Goal: Task Accomplishment & Management: Manage account settings

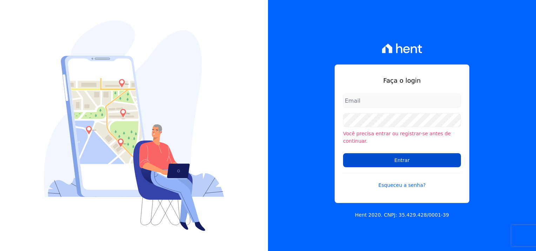
type input "[PERSON_NAME][EMAIL_ADDRESS][DOMAIN_NAME]"
click at [407, 157] on input "Entrar" at bounding box center [402, 160] width 118 height 14
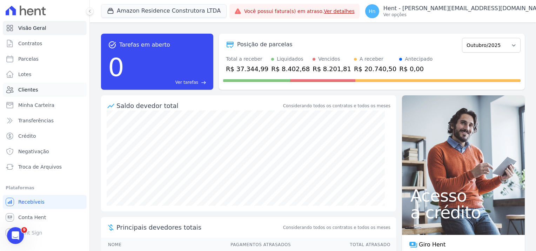
click at [38, 91] on link "Clientes" at bounding box center [45, 90] width 84 height 14
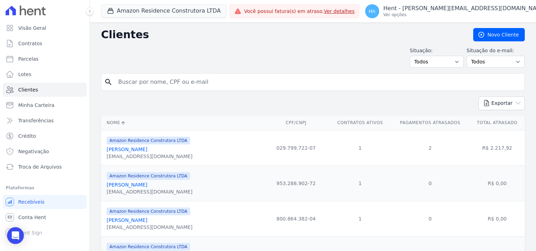
click at [132, 81] on input "search" at bounding box center [318, 82] width 408 height 14
type input "[PERSON_NAME]"
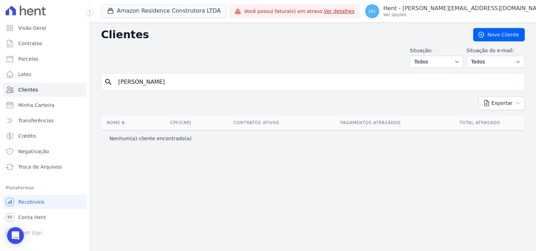
click at [176, 81] on input "[PERSON_NAME]" at bounding box center [318, 82] width 408 height 14
type input "[PERSON_NAME]"
click at [171, 11] on button "Amazon Residence Construtora LTDA" at bounding box center [164, 10] width 126 height 13
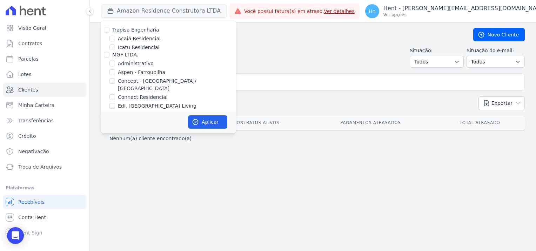
scroll to position [1548, 0]
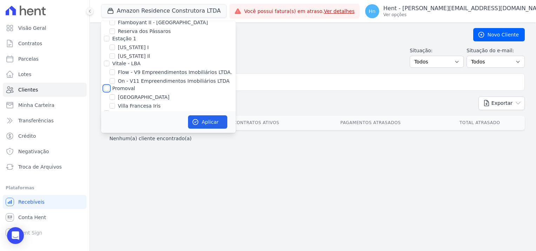
click at [106, 86] on input "Promoval" at bounding box center [107, 89] width 6 height 6
checkbox input "true"
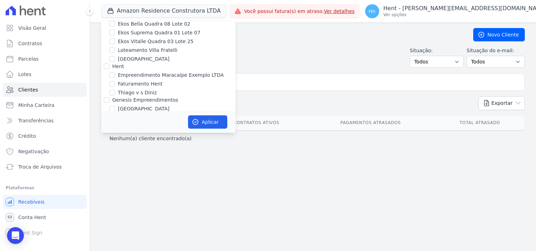
scroll to position [1338, 0]
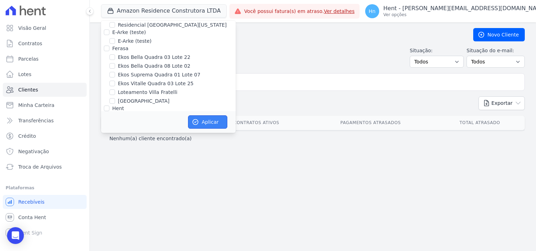
click at [198, 125] on icon "button" at bounding box center [195, 122] width 7 height 7
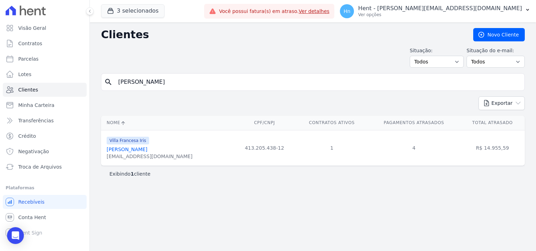
click at [147, 150] on link "[PERSON_NAME]" at bounding box center [127, 150] width 41 height 6
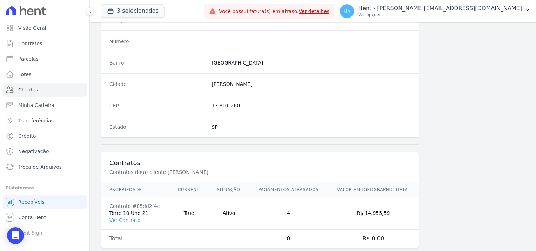
scroll to position [403, 0]
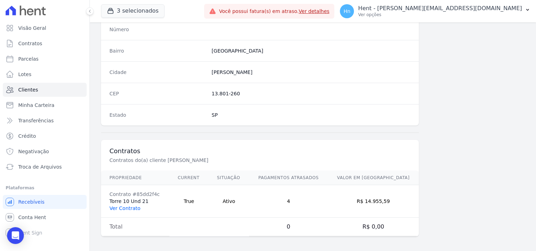
click at [129, 206] on link "Ver Contrato" at bounding box center [125, 209] width 31 height 6
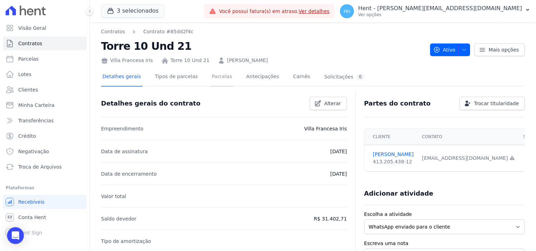
click at [211, 79] on link "Parcelas" at bounding box center [222, 77] width 23 height 19
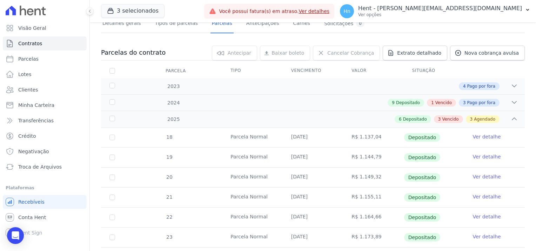
scroll to position [35, 0]
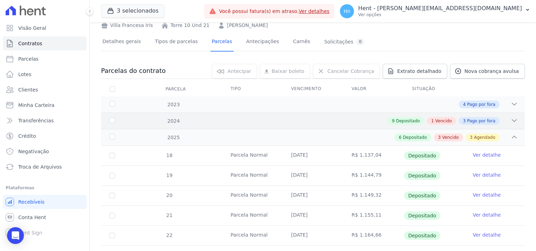
click at [442, 121] on span "Vencido" at bounding box center [444, 121] width 16 height 6
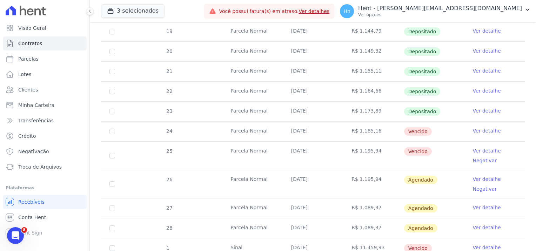
scroll to position [446, 0]
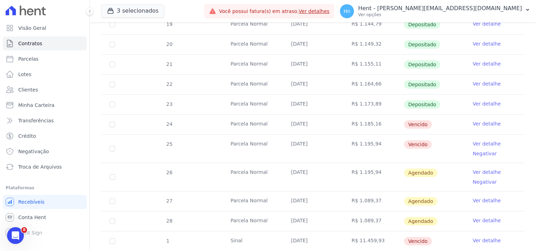
click at [480, 170] on link "Ver detalhe" at bounding box center [487, 172] width 28 height 7
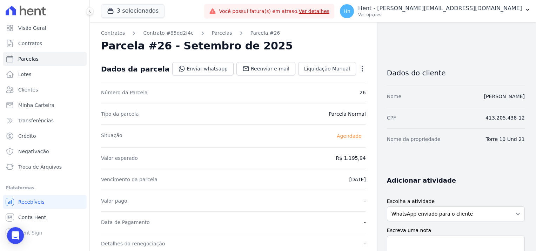
click at [359, 69] on icon "button" at bounding box center [362, 68] width 7 height 7
click at [341, 49] on div "Parcela #26 - Setembro de 2025" at bounding box center [233, 46] width 265 height 13
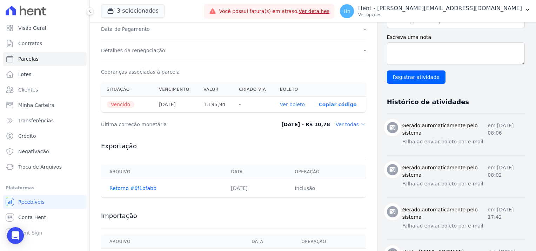
scroll to position [211, 0]
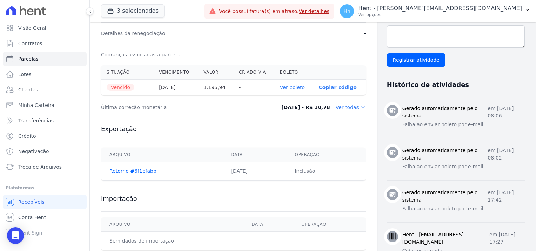
click at [291, 86] on link "Ver boleto" at bounding box center [292, 88] width 25 height 6
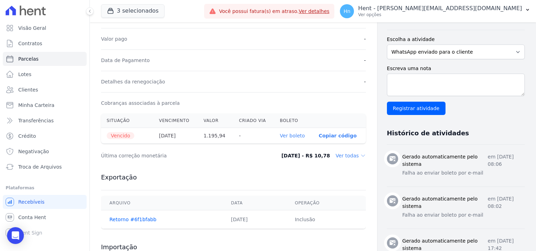
scroll to position [70, 0]
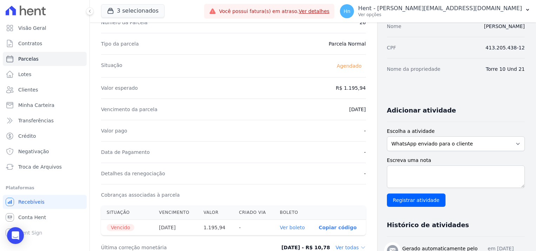
click at [469, 135] on div "Escolha a atividade WhatsApp enviado para o cliente Adicionar um comentário Lig…" at bounding box center [456, 140] width 138 height 24
click at [475, 144] on select "WhatsApp enviado para o cliente Adicionar um comentário Ligação feita para o cl…" at bounding box center [456, 144] width 138 height 15
select select "note"
click at [387, 137] on select "WhatsApp enviado para o cliente Adicionar um comentário Ligação feita para o cl…" at bounding box center [456, 144] width 138 height 15
click at [408, 174] on textarea "Escreva uma nota" at bounding box center [456, 177] width 138 height 22
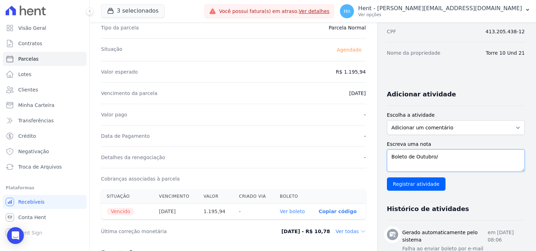
scroll to position [86, 0]
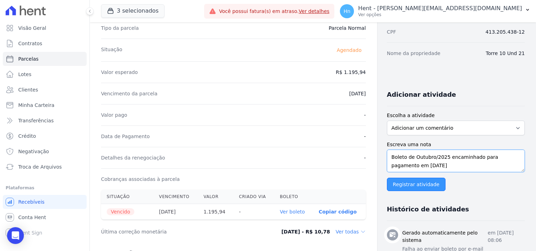
type textarea "Boleto de Outubro/2025 encaminhado para pagamento em [DATE]"
click at [410, 184] on input "Registrar atividade" at bounding box center [416, 184] width 59 height 13
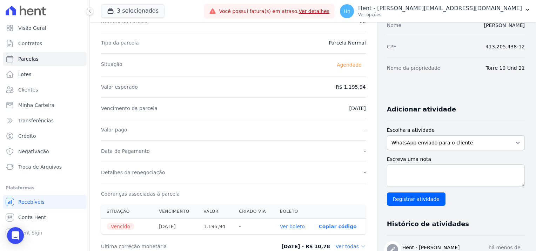
scroll to position [175, 0]
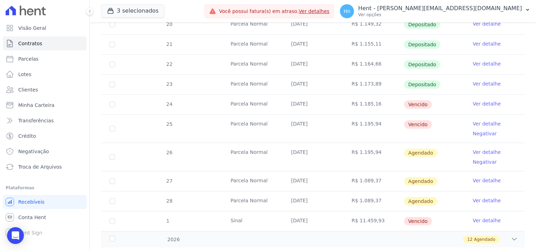
scroll to position [211, 0]
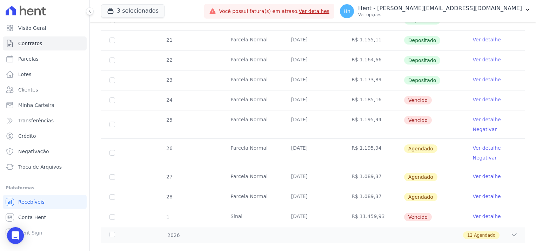
click at [478, 146] on link "Ver detalhe" at bounding box center [487, 148] width 28 height 7
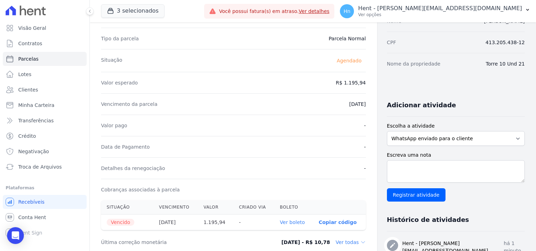
scroll to position [70, 0]
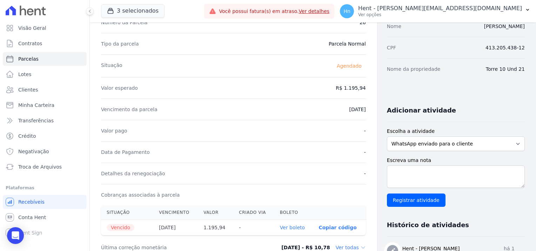
drag, startPoint x: 333, startPoint y: 111, endPoint x: 351, endPoint y: 107, distance: 18.9
click at [351, 107] on div "Vencimento da parcela [DATE]" at bounding box center [233, 109] width 265 height 21
drag, startPoint x: 163, startPoint y: 227, endPoint x: 177, endPoint y: 223, distance: 15.0
click at [177, 223] on th "[DATE]" at bounding box center [175, 228] width 45 height 16
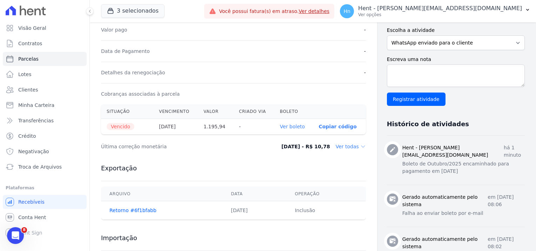
scroll to position [175, 0]
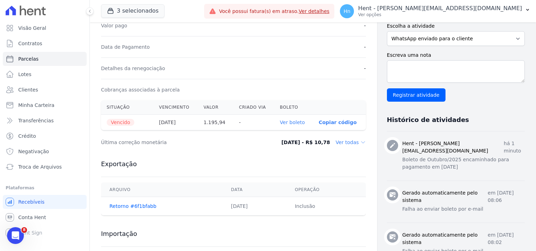
click at [291, 122] on link "Ver boleto" at bounding box center [292, 123] width 25 height 6
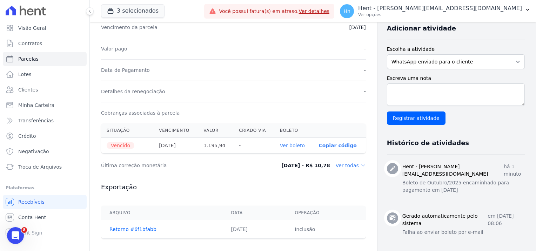
scroll to position [140, 0]
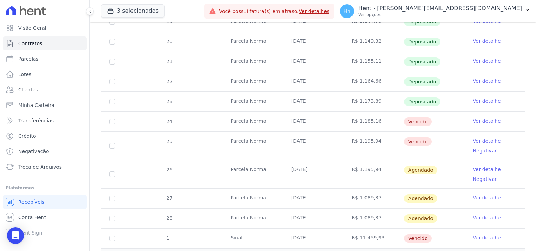
scroll to position [211, 0]
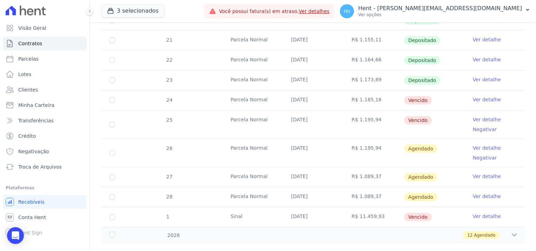
click at [482, 175] on link "Ver detalhe" at bounding box center [487, 176] width 28 height 7
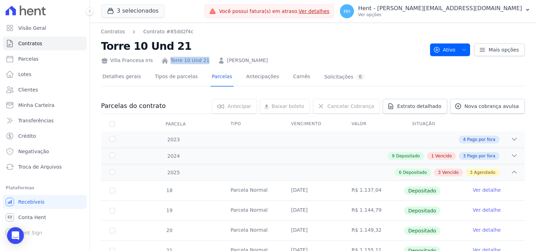
drag, startPoint x: 199, startPoint y: 62, endPoint x: 164, endPoint y: 62, distance: 35.8
click at [164, 62] on div "Villa Francesa Iris Torre 10 Und 21 [PERSON_NAME]" at bounding box center [263, 59] width 324 height 10
copy link "Torre 10 Und 21"
drag, startPoint x: 145, startPoint y: 61, endPoint x: 111, endPoint y: 60, distance: 33.7
click at [111, 60] on div "Villa Francesa Iris" at bounding box center [127, 60] width 52 height 7
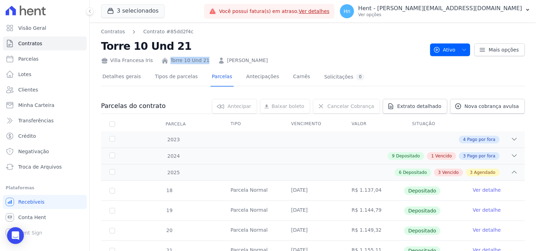
click at [108, 62] on div "Villa Francesa Iris" at bounding box center [127, 60] width 52 height 7
copy div "Villa Francesa Iris"
drag, startPoint x: 256, startPoint y: 61, endPoint x: 217, endPoint y: 62, distance: 39.0
click at [217, 62] on div "Villa Francesa Iris Torre 10 Und 21 [PERSON_NAME]" at bounding box center [263, 59] width 324 height 10
copy link "[PERSON_NAME]"
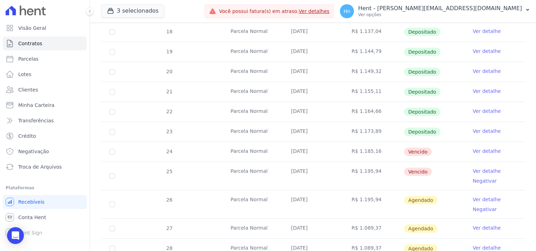
scroll to position [175, 0]
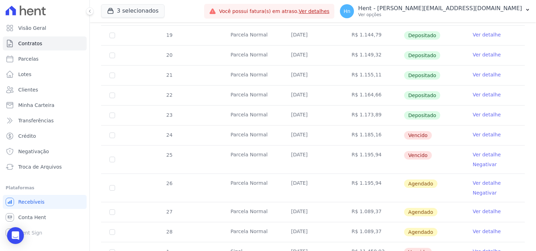
drag, startPoint x: 314, startPoint y: 185, endPoint x: 284, endPoint y: 184, distance: 30.6
click at [284, 184] on td "[DATE]" at bounding box center [313, 188] width 61 height 28
click at [475, 181] on link "Ver detalhe" at bounding box center [487, 183] width 28 height 7
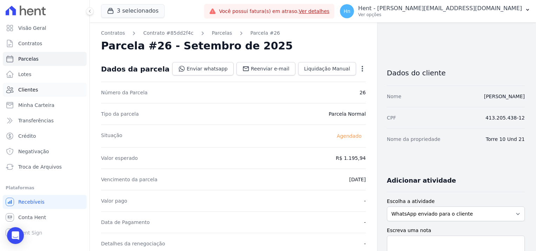
click at [34, 90] on span "Clientes" at bounding box center [28, 89] width 20 height 7
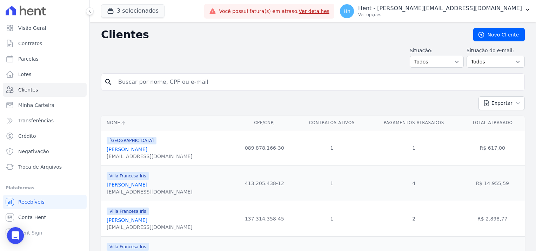
click at [170, 84] on input "search" at bounding box center [318, 82] width 408 height 14
paste input "[PERSON_NAME]"
type input "[PERSON_NAME]"
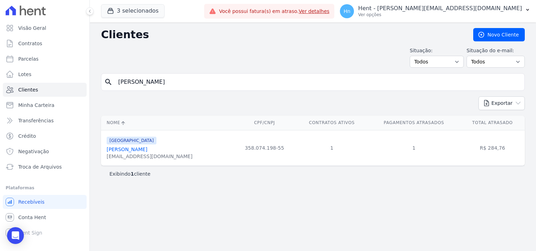
click at [150, 153] on div "[EMAIL_ADDRESS][DOMAIN_NAME]" at bounding box center [150, 156] width 86 height 7
click at [147, 150] on link "[PERSON_NAME]" at bounding box center [127, 150] width 41 height 6
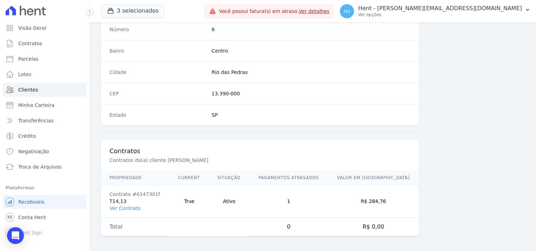
scroll to position [403, 0]
click at [125, 207] on link "Ver Contrato" at bounding box center [125, 209] width 31 height 6
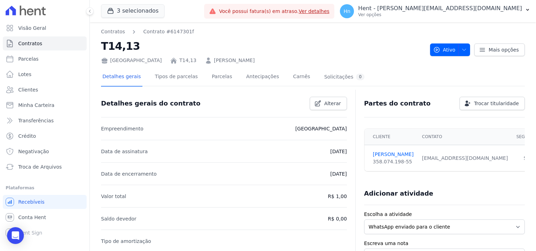
drag, startPoint x: 253, startPoint y: 61, endPoint x: 173, endPoint y: 60, distance: 79.7
click at [173, 60] on div "[GEOGRAPHIC_DATA] T14,13 [PERSON_NAME]" at bounding box center [263, 59] width 324 height 10
copy link "[PERSON_NAME]"
drag, startPoint x: 140, startPoint y: 61, endPoint x: 157, endPoint y: 60, distance: 16.6
click at [157, 60] on div "[GEOGRAPHIC_DATA] T14,13 [PERSON_NAME]" at bounding box center [263, 59] width 324 height 10
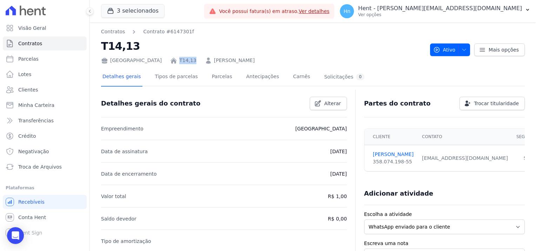
copy link "T14,13"
drag, startPoint x: 404, startPoint y: 163, endPoint x: 368, endPoint y: 163, distance: 36.2
click at [368, 163] on td "[PERSON_NAME] 358.074.198-55" at bounding box center [391, 158] width 53 height 26
copy div "358.074.198-55"
drag, startPoint x: 211, startPoint y: 79, endPoint x: 216, endPoint y: 82, distance: 6.3
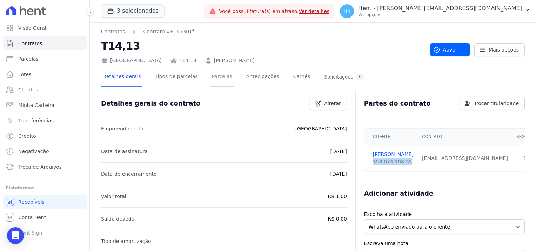
click at [211, 79] on link "Parcelas" at bounding box center [222, 77] width 23 height 19
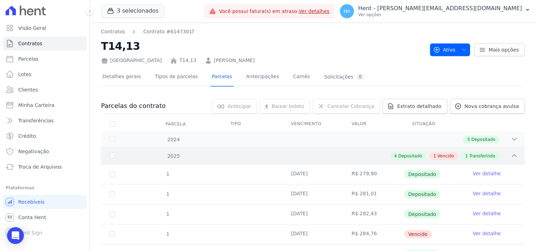
scroll to position [53, 0]
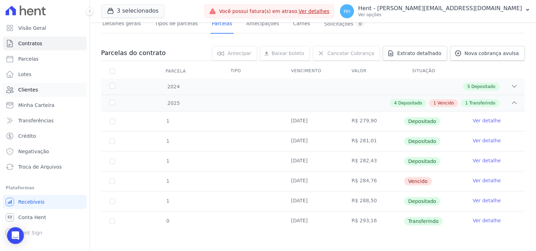
click at [39, 91] on link "Clientes" at bounding box center [45, 90] width 84 height 14
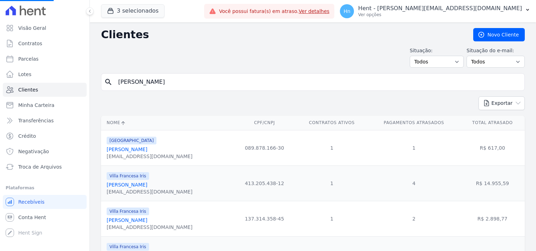
click at [212, 82] on input "[PERSON_NAME]" at bounding box center [318, 82] width 408 height 14
drag, startPoint x: 203, startPoint y: 83, endPoint x: 64, endPoint y: 85, distance: 139.0
click at [64, 85] on div "Visão Geral Contratos [GEOGRAPHIC_DATA] Lotes Clientes Minha Carteira Transferê…" at bounding box center [268, 125] width 536 height 251
paste input "[PERSON_NAME]"
type input "[PERSON_NAME]"
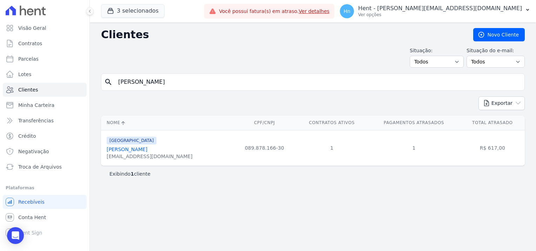
click at [137, 147] on link "[PERSON_NAME]" at bounding box center [127, 150] width 41 height 6
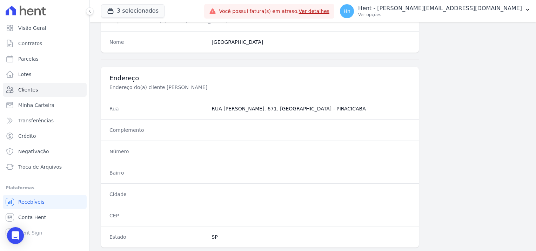
scroll to position [403, 0]
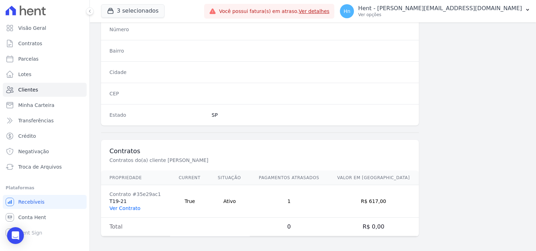
click at [131, 206] on link "Ver Contrato" at bounding box center [125, 209] width 31 height 6
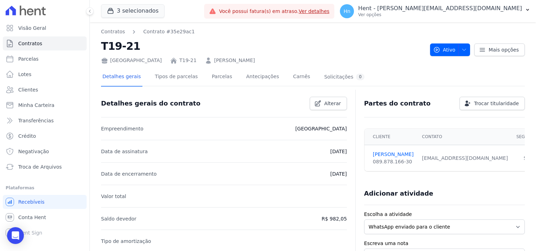
drag, startPoint x: 229, startPoint y: 62, endPoint x: 172, endPoint y: 60, distance: 56.5
click at [172, 60] on div "[GEOGRAPHIC_DATA] T19-21 [PERSON_NAME]" at bounding box center [263, 59] width 324 height 10
copy link "[PERSON_NAME]"
click at [49, 94] on link "Clientes" at bounding box center [45, 90] width 84 height 14
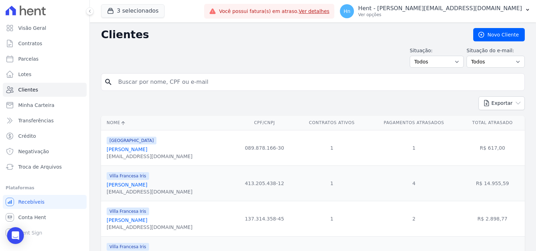
click at [187, 81] on input "search" at bounding box center [318, 82] width 408 height 14
click at [161, 74] on div "search" at bounding box center [313, 82] width 424 height 18
paste input "[PERSON_NAME]"
click at [158, 84] on input "search" at bounding box center [318, 82] width 408 height 14
type input "[PERSON_NAME]"
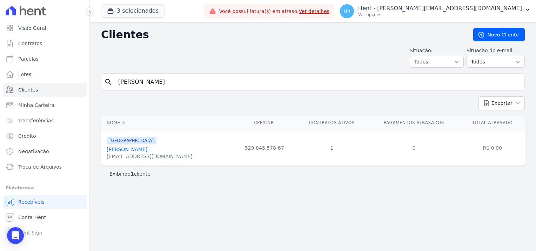
click at [136, 153] on div "[EMAIL_ADDRESS][DOMAIN_NAME]" at bounding box center [150, 156] width 86 height 7
click at [135, 149] on link "[PERSON_NAME]" at bounding box center [127, 150] width 41 height 6
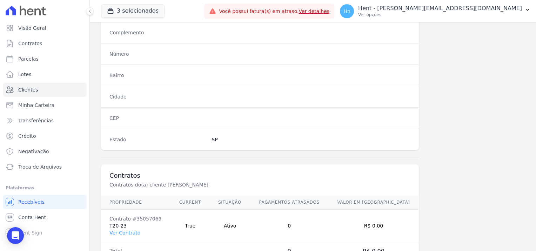
scroll to position [403, 0]
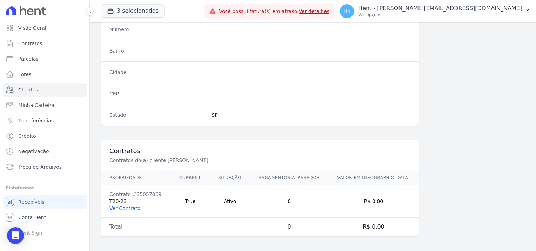
click at [129, 206] on link "Ver Contrato" at bounding box center [125, 209] width 31 height 6
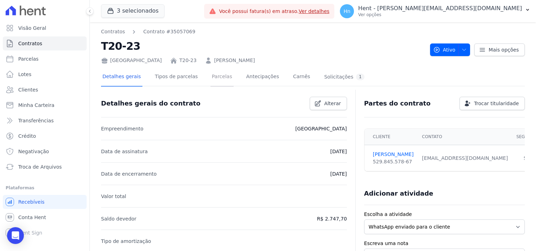
click at [215, 81] on link "Parcelas" at bounding box center [222, 77] width 23 height 19
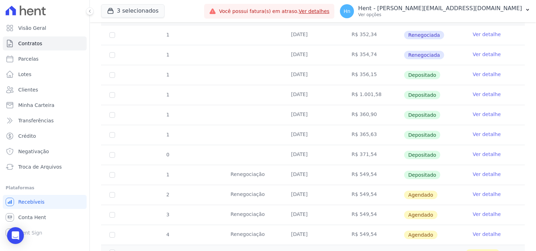
scroll to position [140, 0]
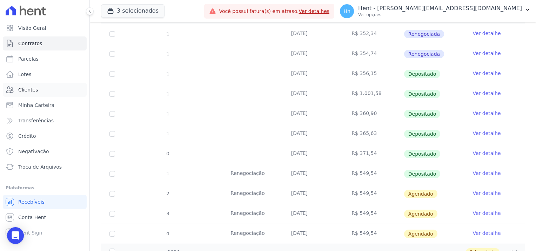
click at [41, 89] on link "Clientes" at bounding box center [45, 90] width 84 height 14
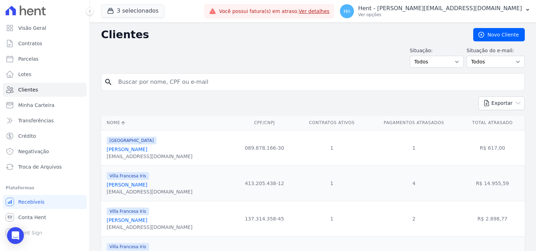
click at [120, 85] on input "search" at bounding box center [318, 82] width 408 height 14
type input "Gilson ConceiÃ§Ã£o Da [PERSON_NAME]"
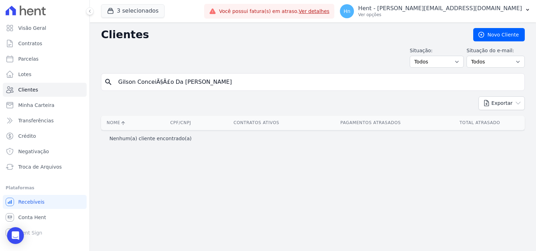
drag, startPoint x: 195, startPoint y: 82, endPoint x: 156, endPoint y: 81, distance: 39.3
click at [156, 81] on input "Gilson ConceiÃ§Ã£o Da [PERSON_NAME]" at bounding box center [318, 82] width 408 height 14
type input "Gilson Conce"
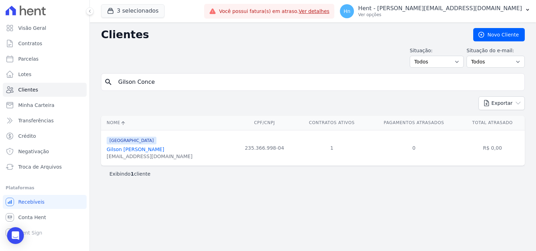
click at [128, 153] on div "[EMAIL_ADDRESS][DOMAIN_NAME]" at bounding box center [150, 156] width 86 height 7
click at [125, 148] on link "Gilson [PERSON_NAME]" at bounding box center [136, 150] width 58 height 6
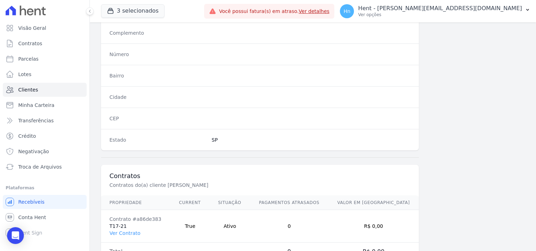
scroll to position [403, 0]
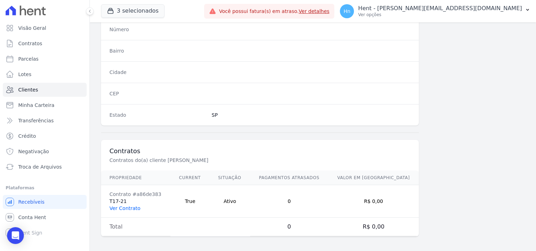
click at [132, 206] on link "Ver Contrato" at bounding box center [125, 209] width 31 height 6
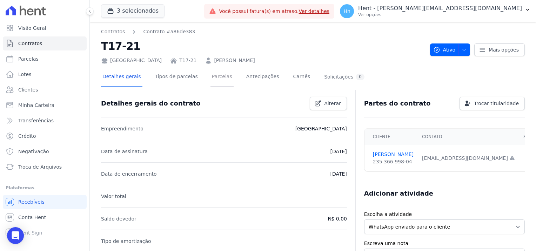
click at [211, 80] on link "Parcelas" at bounding box center [222, 77] width 23 height 19
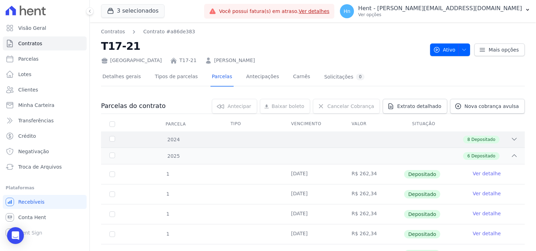
scroll to position [53, 0]
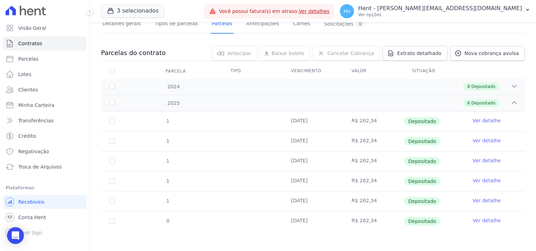
drag, startPoint x: 369, startPoint y: 221, endPoint x: 347, endPoint y: 220, distance: 22.1
click at [347, 220] on td "R$ 262,34" at bounding box center [373, 222] width 61 height 20
copy td "R$ 262,34"
click at [478, 220] on link "Ver detalhe" at bounding box center [487, 220] width 28 height 7
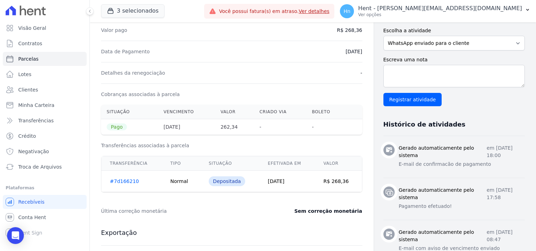
scroll to position [175, 0]
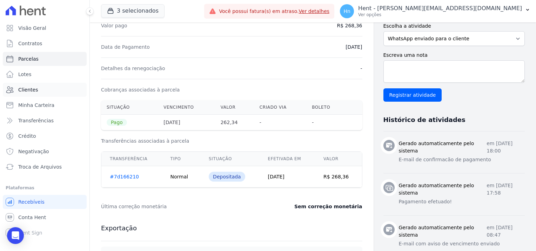
click at [25, 89] on span "Clientes" at bounding box center [28, 89] width 20 height 7
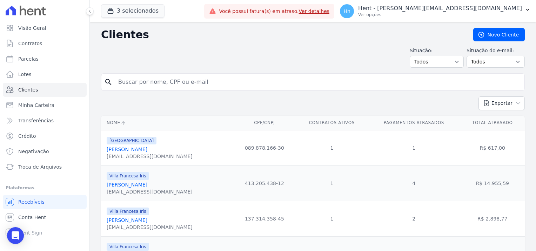
drag, startPoint x: 195, startPoint y: 80, endPoint x: 87, endPoint y: 86, distance: 108.3
type input "[PERSON_NAME]"
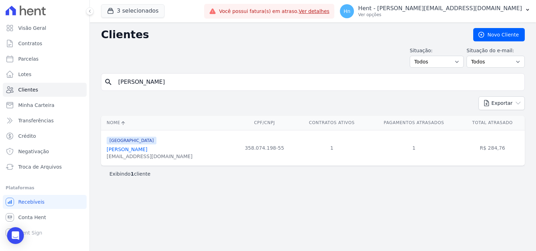
click at [138, 151] on link "[PERSON_NAME]" at bounding box center [127, 150] width 41 height 6
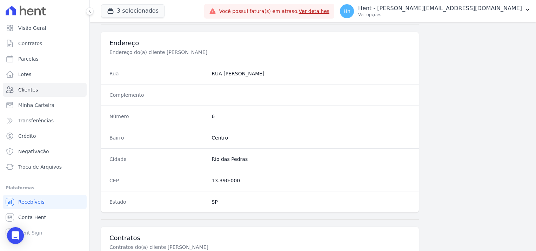
scroll to position [403, 0]
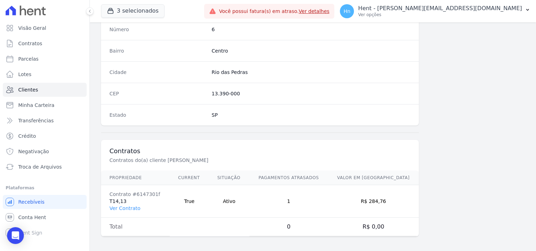
drag, startPoint x: 125, startPoint y: 201, endPoint x: 108, endPoint y: 201, distance: 16.1
click at [108, 201] on td "Contrato #6147301f T14,13 Ver Contrato" at bounding box center [135, 201] width 69 height 33
copy td "T14,13"
click at [122, 208] on link "Ver Contrato" at bounding box center [125, 209] width 31 height 6
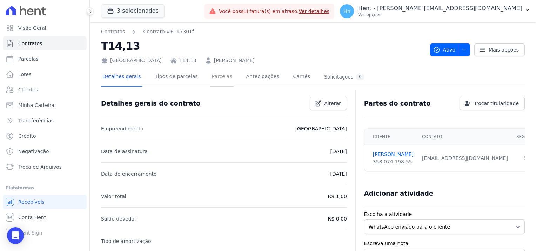
click at [214, 77] on link "Parcelas" at bounding box center [222, 77] width 23 height 19
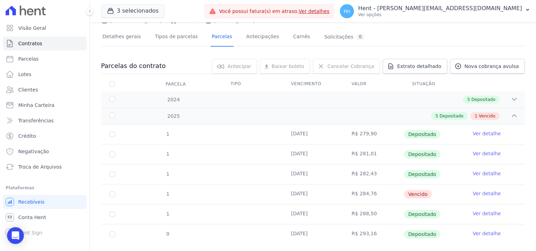
scroll to position [53, 0]
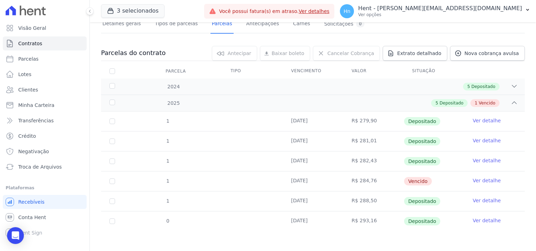
drag, startPoint x: 372, startPoint y: 218, endPoint x: 349, endPoint y: 221, distance: 23.6
click at [349, 221] on td "R$ 293,16" at bounding box center [373, 222] width 61 height 20
copy td "R$ 293,16"
click at [37, 92] on link "Clientes" at bounding box center [45, 90] width 84 height 14
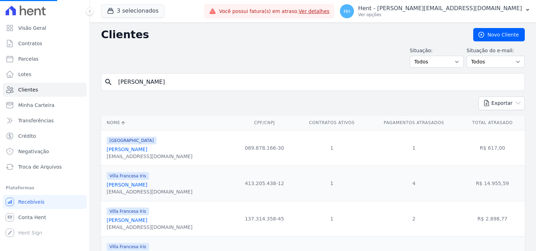
click at [198, 80] on input "[PERSON_NAME]" at bounding box center [318, 82] width 408 height 14
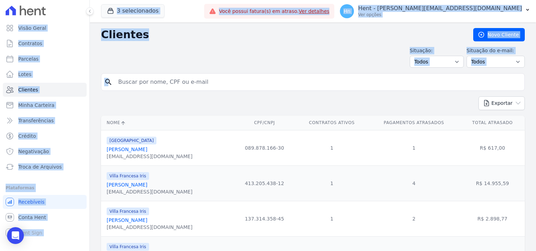
drag, startPoint x: 198, startPoint y: 80, endPoint x: 109, endPoint y: 80, distance: 88.8
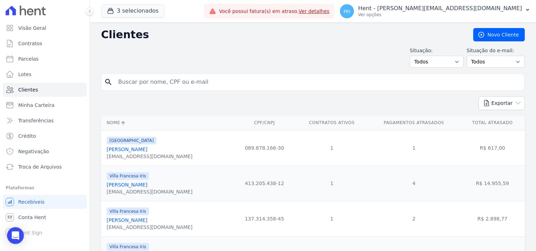
drag, startPoint x: 109, startPoint y: 80, endPoint x: 132, endPoint y: 81, distance: 22.8
click at [132, 81] on input "search" at bounding box center [318, 82] width 408 height 14
type input "[PERSON_NAME]"
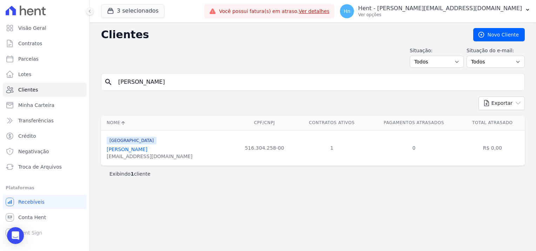
click at [142, 151] on link "[PERSON_NAME]" at bounding box center [127, 150] width 41 height 6
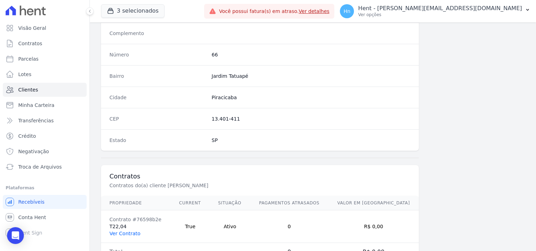
scroll to position [403, 0]
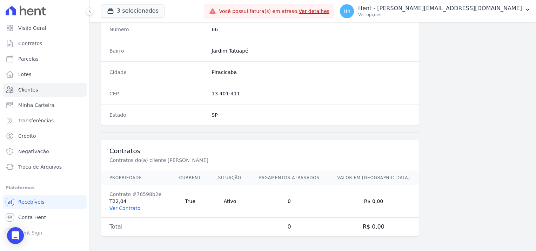
click at [123, 208] on link "Ver Contrato" at bounding box center [125, 209] width 31 height 6
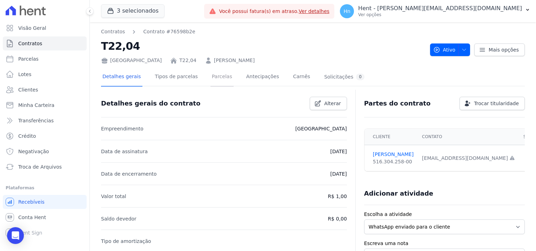
click at [211, 78] on link "Parcelas" at bounding box center [222, 77] width 23 height 19
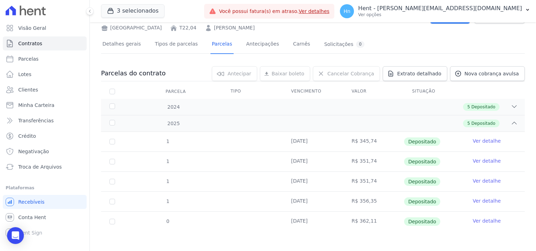
scroll to position [33, 0]
drag, startPoint x: 364, startPoint y: 222, endPoint x: 348, endPoint y: 221, distance: 16.2
click at [348, 221] on td "R$ 362,11" at bounding box center [373, 222] width 61 height 20
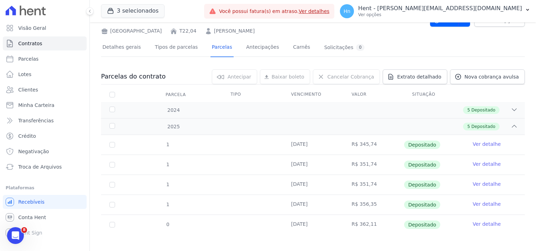
scroll to position [27, 0]
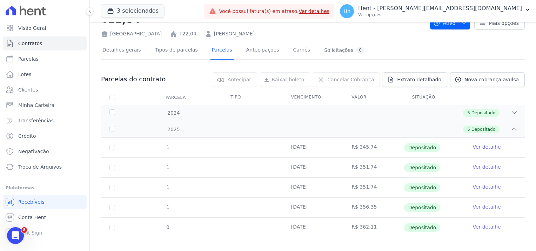
drag, startPoint x: 242, startPoint y: 29, endPoint x: 173, endPoint y: 31, distance: 68.5
click at [173, 31] on div "[GEOGRAPHIC_DATA] T22,04 [PERSON_NAME]" at bounding box center [263, 32] width 324 height 10
drag, startPoint x: 198, startPoint y: 62, endPoint x: 202, endPoint y: 59, distance: 5.3
click at [202, 59] on div "Detalhes gerais Tipos de parcelas [GEOGRAPHIC_DATA] Antecipações Carnês Solicit…" at bounding box center [313, 147] width 424 height 211
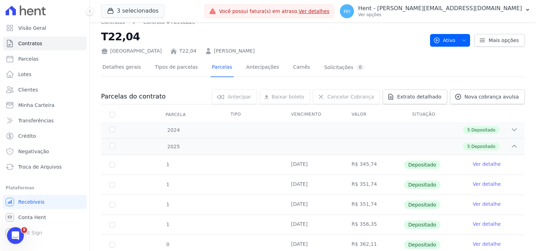
scroll to position [0, 0]
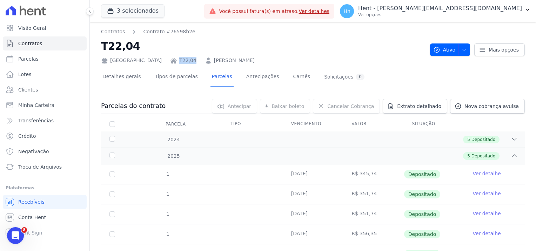
drag, startPoint x: 157, startPoint y: 61, endPoint x: 141, endPoint y: 61, distance: 16.1
click at [141, 61] on div "[GEOGRAPHIC_DATA] T22,04 [PERSON_NAME]" at bounding box center [263, 59] width 324 height 10
click at [123, 61] on div "[GEOGRAPHIC_DATA] T22,04 [PERSON_NAME]" at bounding box center [263, 59] width 324 height 10
click at [121, 63] on div "[GEOGRAPHIC_DATA]" at bounding box center [131, 60] width 61 height 7
click at [124, 62] on div "[GEOGRAPHIC_DATA] T22,04 [PERSON_NAME]" at bounding box center [263, 59] width 324 height 10
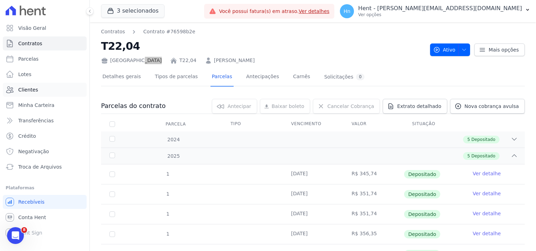
click at [29, 89] on span "Clientes" at bounding box center [28, 89] width 20 height 7
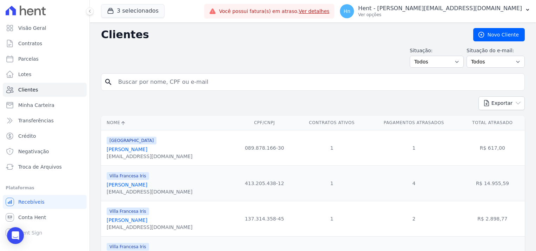
click at [155, 81] on input "search" at bounding box center [318, 82] width 408 height 14
paste input "[PERSON_NAME]"
type input "[PERSON_NAME]"
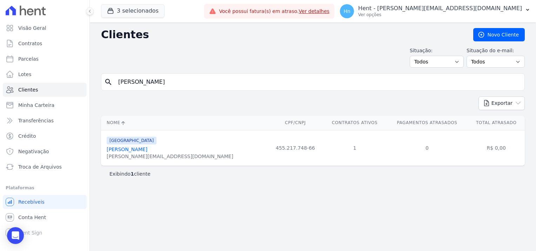
click at [147, 149] on link "[PERSON_NAME]" at bounding box center [127, 150] width 41 height 6
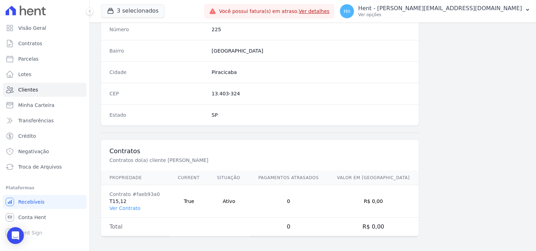
scroll to position [403, 0]
click at [131, 207] on link "Ver Contrato" at bounding box center [125, 209] width 31 height 6
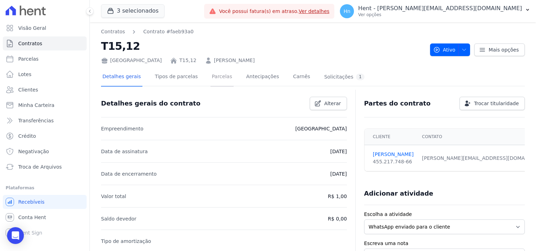
click at [211, 81] on link "Parcelas" at bounding box center [222, 77] width 23 height 19
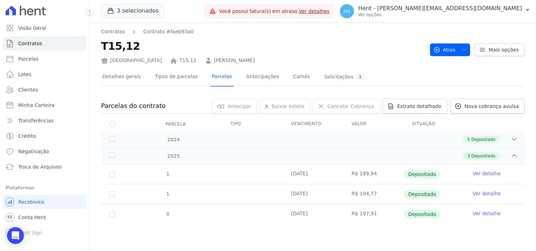
drag, startPoint x: 379, startPoint y: 214, endPoint x: 350, endPoint y: 213, distance: 29.8
click at [350, 213] on td "R$ 197,91" at bounding box center [373, 215] width 61 height 20
drag, startPoint x: 251, startPoint y: 62, endPoint x: 174, endPoint y: 64, distance: 76.5
click at [174, 64] on div "[GEOGRAPHIC_DATA] T15,12 [PERSON_NAME]" at bounding box center [263, 59] width 324 height 10
drag, startPoint x: 174, startPoint y: 64, endPoint x: 180, endPoint y: 62, distance: 6.2
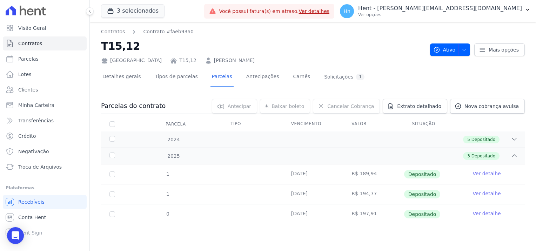
click at [179, 60] on link "T15,12" at bounding box center [187, 60] width 17 height 7
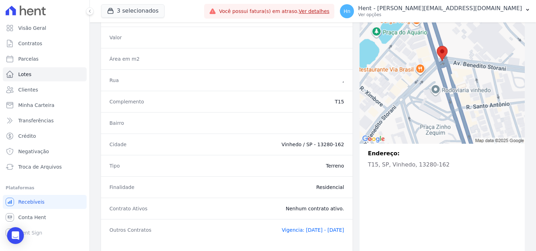
scroll to position [127, 0]
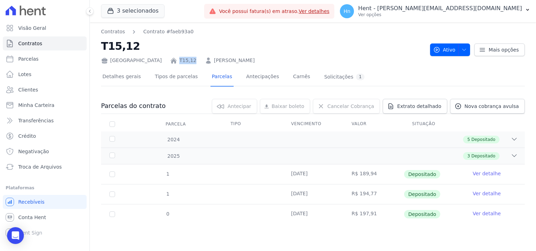
drag, startPoint x: 141, startPoint y: 60, endPoint x: 156, endPoint y: 59, distance: 15.5
click at [156, 59] on div "[GEOGRAPHIC_DATA] T15,12 [PERSON_NAME]" at bounding box center [263, 59] width 324 height 10
click at [41, 93] on link "Clientes" at bounding box center [45, 90] width 84 height 14
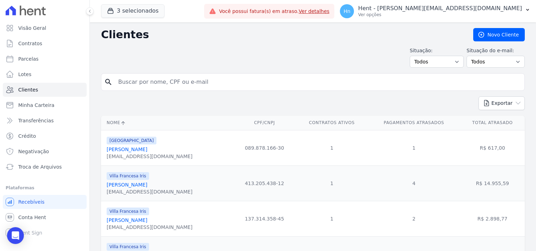
click at [227, 86] on input "search" at bounding box center [318, 82] width 408 height 14
click at [209, 85] on input "search" at bounding box center [318, 82] width 408 height 14
type input "[PERSON_NAME]"
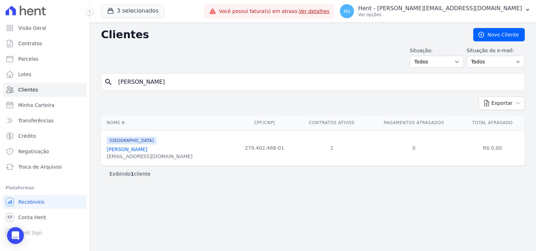
click at [145, 153] on div "[EMAIL_ADDRESS][DOMAIN_NAME]" at bounding box center [150, 156] width 86 height 7
click at [144, 153] on div "[EMAIL_ADDRESS][DOMAIN_NAME]" at bounding box center [150, 156] width 86 height 7
click at [144, 150] on link "[PERSON_NAME]" at bounding box center [127, 150] width 41 height 6
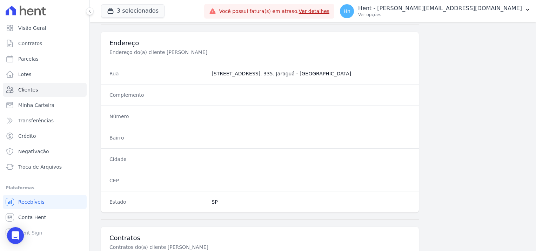
scroll to position [403, 0]
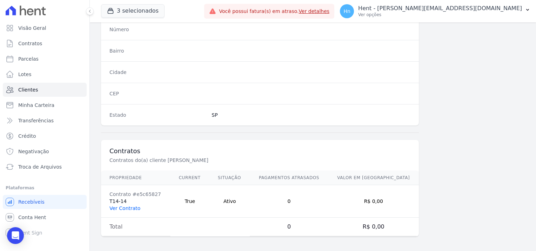
click at [130, 206] on link "Ver Contrato" at bounding box center [125, 209] width 31 height 6
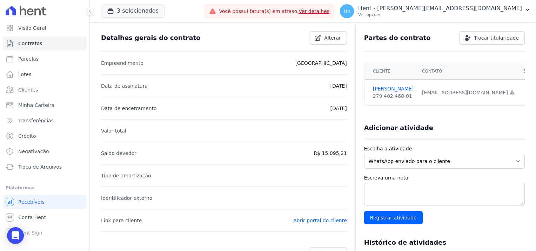
scroll to position [70, 0]
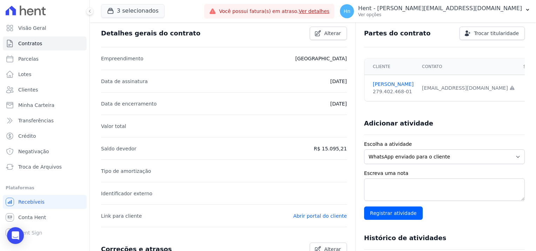
drag, startPoint x: 327, startPoint y: 149, endPoint x: 350, endPoint y: 149, distance: 22.5
click at [350, 149] on div "Detalhes gerais do contrato Alterar Empreendimento [GEOGRAPHIC_DATA] Data de as…" at bounding box center [313, 217] width 424 height 391
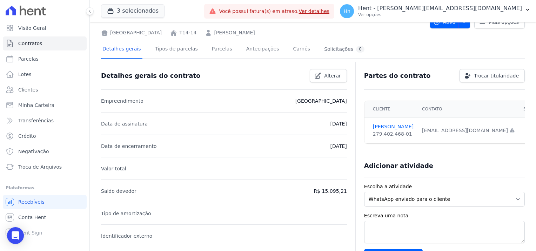
scroll to position [0, 0]
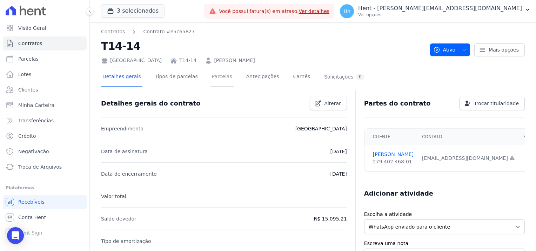
click at [211, 77] on link "Parcelas" at bounding box center [222, 77] width 23 height 19
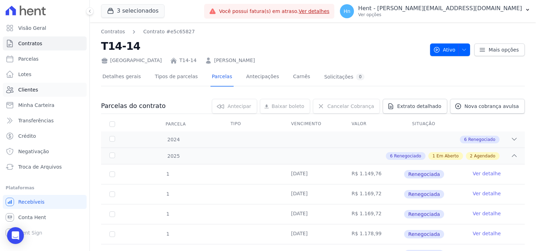
click at [46, 86] on link "Clientes" at bounding box center [45, 90] width 84 height 14
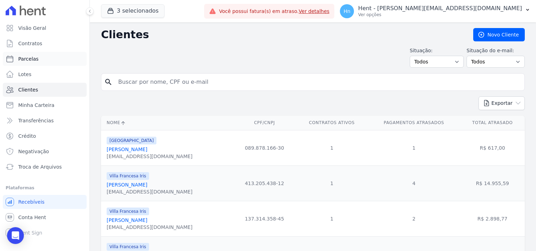
click at [57, 54] on link "Parcelas" at bounding box center [45, 59] width 84 height 14
select select
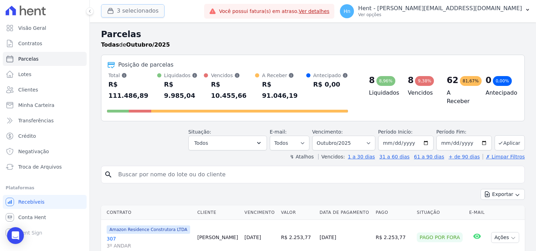
click at [139, 8] on button "3 selecionados" at bounding box center [133, 10] width 64 height 13
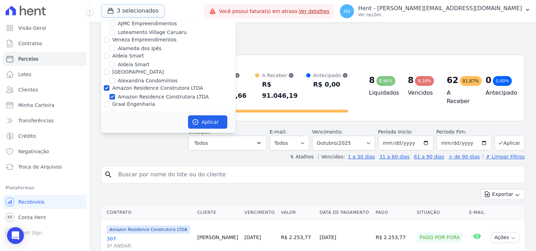
scroll to position [281, 0]
click at [104, 86] on input "Amazon Residence Construtora LTDA" at bounding box center [107, 89] width 6 height 6
checkbox input "false"
click at [213, 122] on button "Aplicar" at bounding box center [207, 121] width 39 height 13
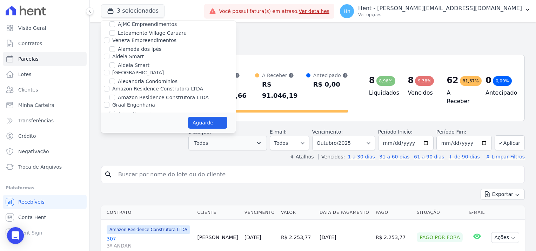
select select
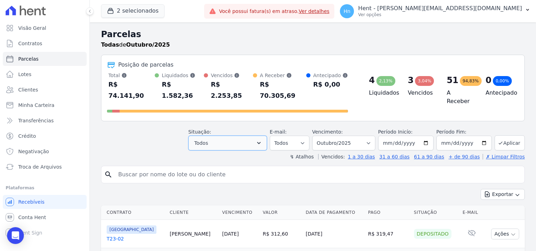
click at [263, 140] on icon "button" at bounding box center [259, 143] width 7 height 7
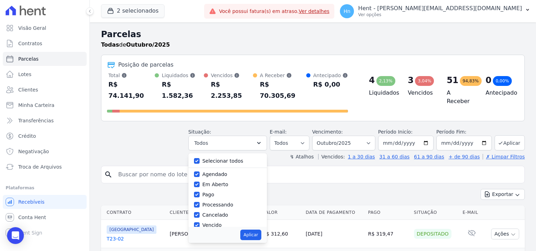
click at [233, 158] on label "Selecionar todos" at bounding box center [223, 161] width 41 height 6
click at [200, 158] on input "Selecionar todos" at bounding box center [197, 161] width 6 height 6
checkbox input "false"
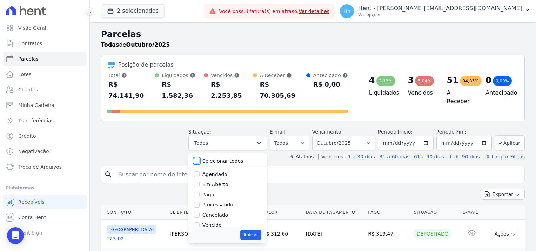
checkbox input "false"
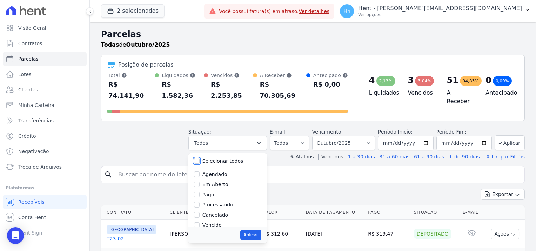
checkbox input "false"
click at [216, 176] on label "Vencido" at bounding box center [212, 179] width 19 height 6
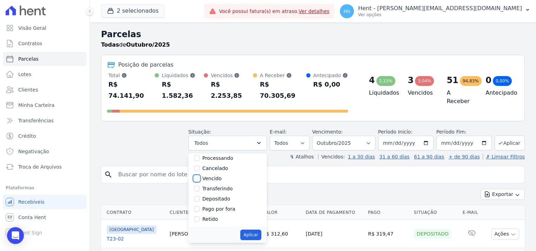
click at [200, 176] on input "Vencido" at bounding box center [197, 179] width 6 height 6
checkbox input "true"
click at [257, 230] on button "Aplicar" at bounding box center [250, 235] width 21 height 11
select select "overdue"
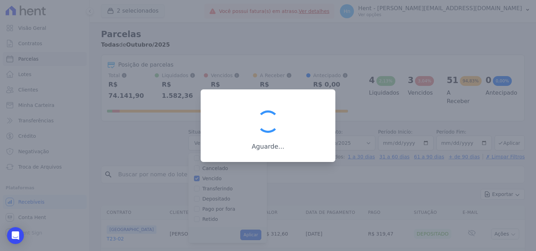
scroll to position [13, 0]
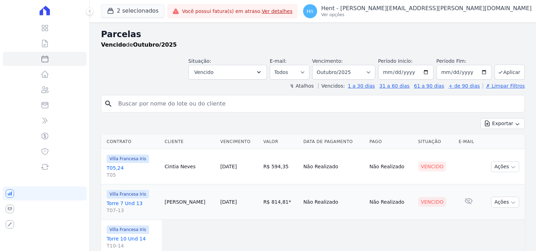
select select
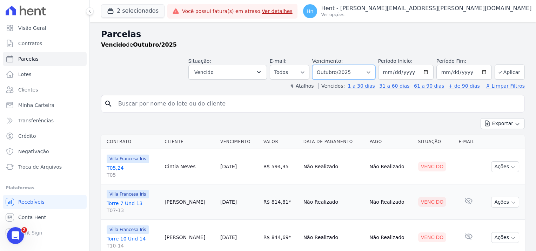
click at [370, 72] on select "Filtrar por período ──────── Todos os meses Setembro/2023 Outubro/2023 Novembro…" at bounding box center [343, 72] width 63 height 15
select select "date_range_filter"
click at [318, 65] on select "Filtrar por período ──────── Todos os meses Setembro/2023 Outubro/2023 Novembro…" at bounding box center [343, 72] width 63 height 15
click at [427, 74] on input "[DATE]" at bounding box center [405, 72] width 55 height 15
click at [361, 104] on input "search" at bounding box center [318, 104] width 408 height 14
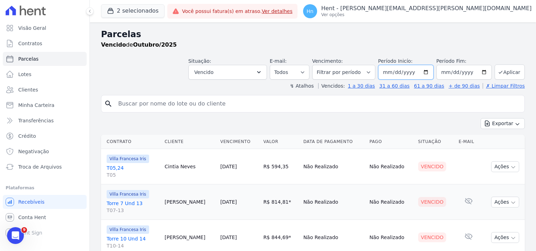
click at [425, 70] on input "[DATE]" at bounding box center [405, 72] width 55 height 15
type input "2025-06-01"
click at [373, 71] on select "Filtrar por período ──────── Todos os meses Setembro/2023 Outubro/2023 Novembro…" at bounding box center [343, 72] width 63 height 15
select select "all"
click at [318, 65] on select "Filtrar por período ──────── Todos os meses Setembro/2023 Outubro/2023 Novembro…" at bounding box center [343, 72] width 63 height 15
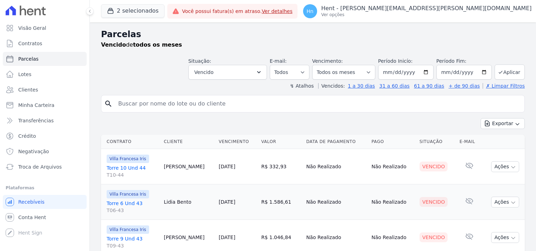
select select
click at [511, 73] on button "Aplicar" at bounding box center [510, 72] width 30 height 15
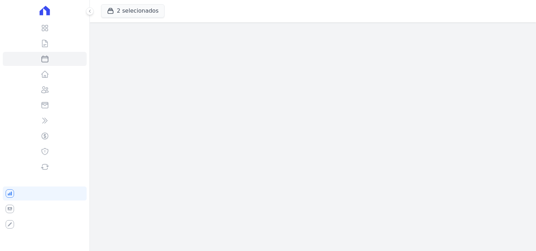
select select
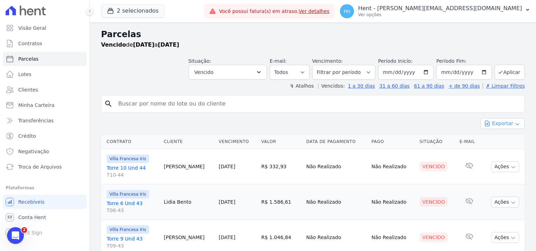
click at [515, 122] on icon "button" at bounding box center [518, 124] width 6 height 6
click at [507, 153] on span "Exportar CSV" at bounding box center [502, 152] width 37 height 7
click at [163, 102] on input "search" at bounding box center [318, 104] width 408 height 14
click at [39, 87] on link "Clientes" at bounding box center [45, 90] width 84 height 14
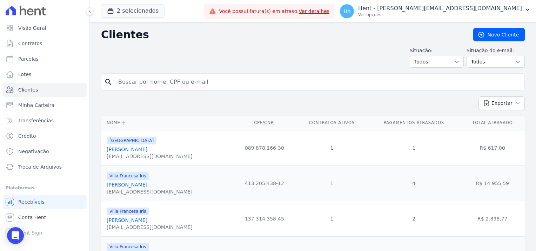
click at [142, 86] on input "search" at bounding box center [318, 82] width 408 height 14
paste input "Maria Cristina Pereira"
type input "Maria Cristina Pereira"
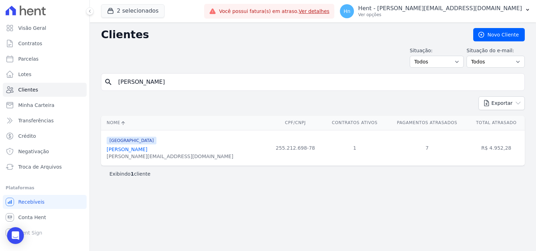
click at [119, 152] on link "Maria Cristina Pereira" at bounding box center [127, 150] width 41 height 6
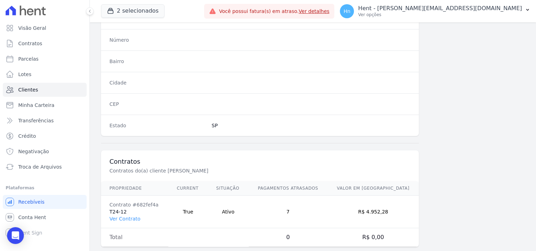
scroll to position [403, 0]
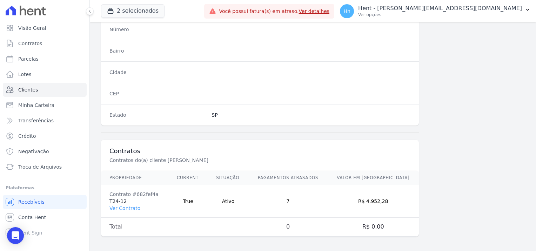
click at [115, 198] on td "Contrato #682fef4a T24-12 Ver Contrato" at bounding box center [134, 201] width 67 height 33
click at [127, 208] on link "Ver Contrato" at bounding box center [125, 209] width 31 height 6
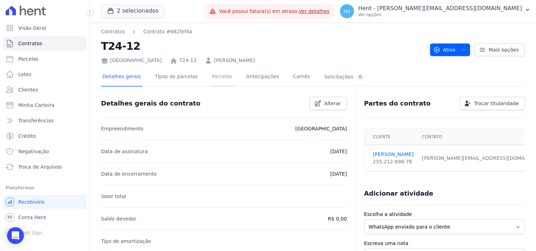
click at [216, 78] on link "Parcelas" at bounding box center [222, 77] width 23 height 19
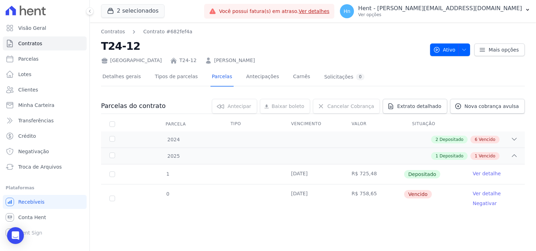
drag, startPoint x: 291, startPoint y: 197, endPoint x: 296, endPoint y: 194, distance: 5.7
click at [296, 194] on td "[DATE]" at bounding box center [313, 199] width 61 height 28
drag, startPoint x: 296, startPoint y: 194, endPoint x: 345, endPoint y: 205, distance: 49.7
click at [345, 205] on td "R$ 758,65" at bounding box center [373, 199] width 61 height 28
click at [515, 140] on icon at bounding box center [514, 139] width 7 height 7
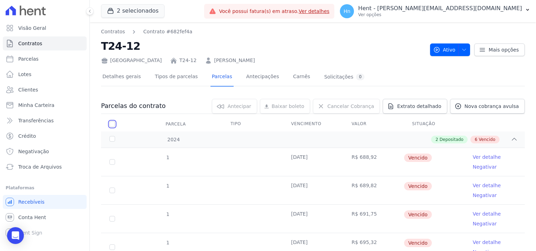
click at [112, 125] on input "checkbox" at bounding box center [113, 124] width 6 height 6
checkbox input "true"
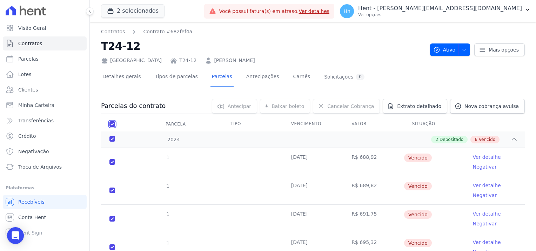
checkbox input "true"
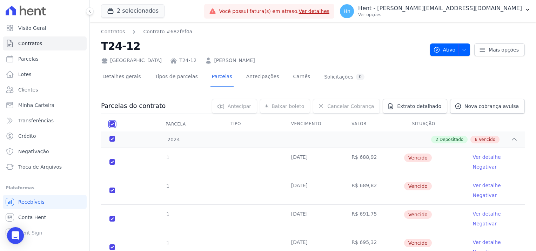
checkbox input "true"
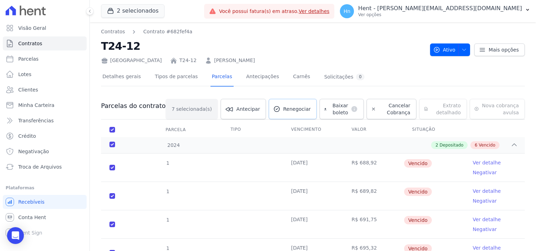
click at [283, 107] on span "Renegociar" at bounding box center [297, 109] width 28 height 7
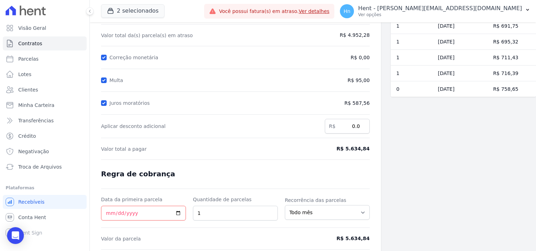
scroll to position [64, 0]
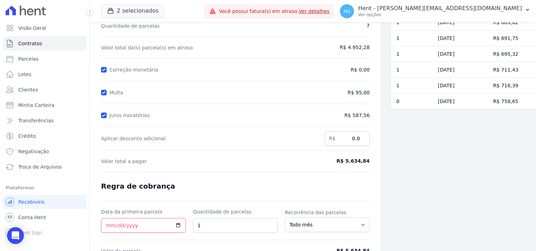
drag, startPoint x: 354, startPoint y: 48, endPoint x: 369, endPoint y: 48, distance: 14.7
click at [369, 48] on div "Contratos Contrato #682fef4a Renegociação de parcelas Renegociação de parcelas …" at bounding box center [235, 123] width 291 height 329
copy span "4.952,28"
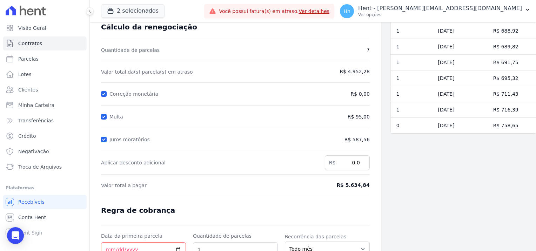
scroll to position [28, 0]
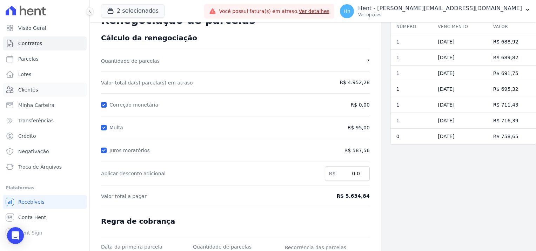
click at [40, 91] on link "Clientes" at bounding box center [45, 90] width 84 height 14
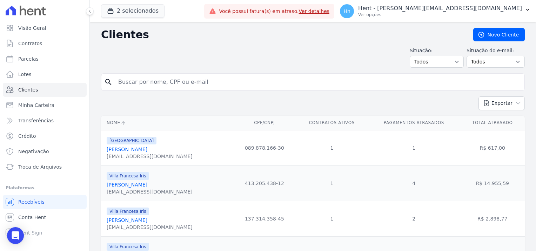
click at [184, 90] on form "search" at bounding box center [313, 84] width 424 height 23
click at [183, 84] on input "search" at bounding box center [318, 82] width 408 height 14
paste input "Ezequiel Venancio Generoso"
type input "Ezequiel Venancio Generoso"
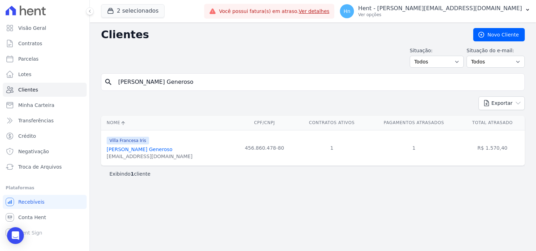
click at [152, 147] on link "Ezequiel Venancio Generoso" at bounding box center [140, 150] width 66 height 6
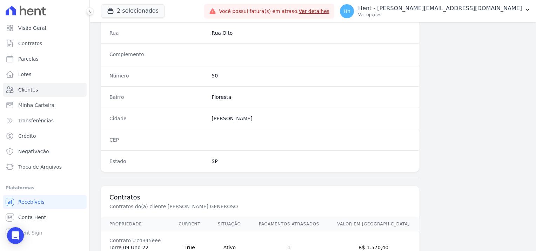
scroll to position [403, 0]
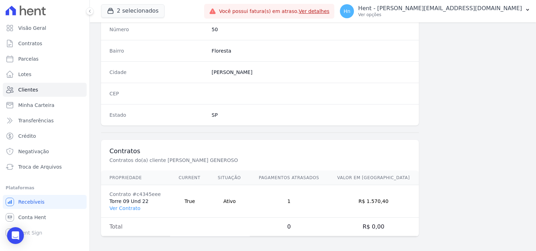
click at [125, 199] on td "Contrato #c4345eee Torre 09 Und 22 Ver Contrato" at bounding box center [135, 201] width 69 height 33
click at [132, 206] on link "Ver Contrato" at bounding box center [125, 209] width 31 height 6
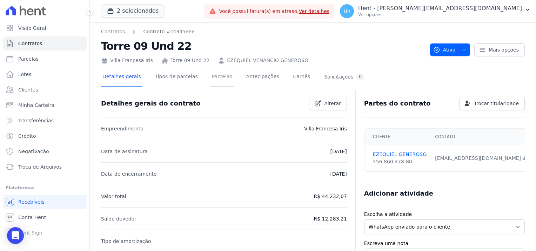
click at [214, 79] on link "Parcelas" at bounding box center [222, 77] width 23 height 19
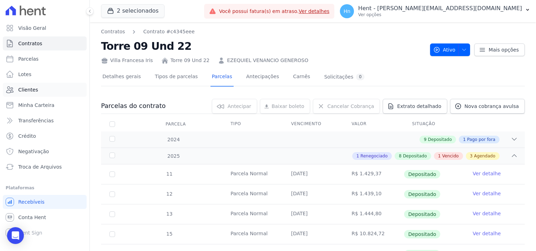
click at [36, 92] on link "Clientes" at bounding box center [45, 90] width 84 height 14
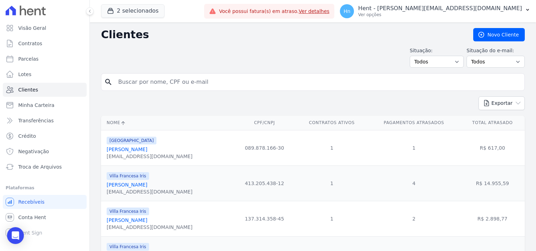
drag, startPoint x: 192, startPoint y: 85, endPoint x: 189, endPoint y: 84, distance: 3.7
click at [192, 86] on input "search" at bounding box center [318, 82] width 408 height 14
paste input "LuÃ­s Fernando Sabino Pompeu"
drag, startPoint x: 132, startPoint y: 82, endPoint x: 122, endPoint y: 82, distance: 10.2
click at [122, 82] on input "LuÃ­s Fernando Sabino Pompeu" at bounding box center [318, 82] width 408 height 14
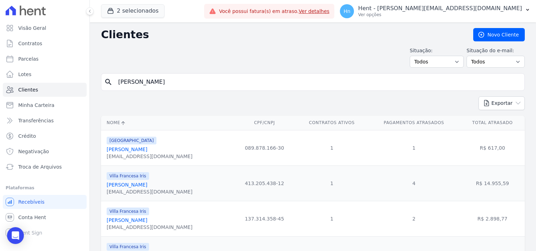
type input "Luiz Fernando Sabino Pompeu"
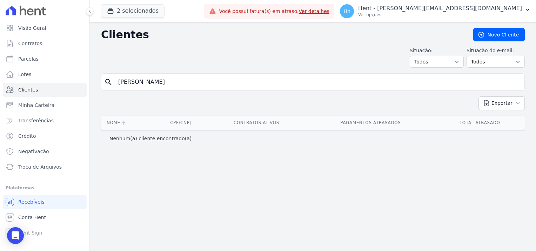
click at [127, 81] on input "Luiz Fernando Sabino Pompeu" at bounding box center [318, 82] width 408 height 14
type input "Luis Fernando Sabino Pompeu"
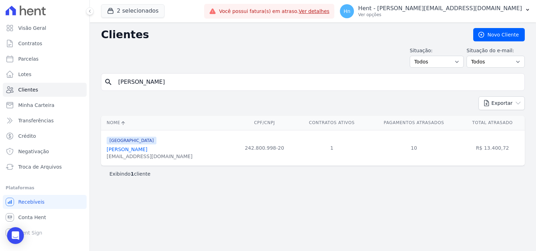
drag, startPoint x: 177, startPoint y: 150, endPoint x: 106, endPoint y: 148, distance: 70.9
click at [106, 148] on td "France Luís Fernando Sabino Pompeu luisfernando@gmail.com" at bounding box center [167, 147] width 132 height 35
copy link "Luís Fernando Sabino Pompeu"
click at [210, 80] on input "Luis Fernando Sabino Pompeu" at bounding box center [318, 82] width 408 height 14
drag, startPoint x: 205, startPoint y: 86, endPoint x: 94, endPoint y: 84, distance: 110.6
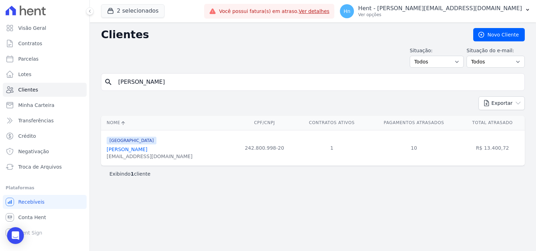
click at [94, 84] on div "Clientes Novo Cliente Situação: Todos Adimplentes Inadimplentes Situação do e-m…" at bounding box center [313, 136] width 446 height 229
paste input "endinaldo Domingos Dos Santos"
type input "Lendinaldo Domingos Dos Santos"
click at [147, 150] on link "Lendinaldo Domingos Dos Santos" at bounding box center [127, 150] width 41 height 6
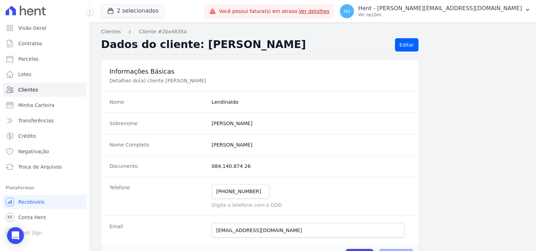
drag, startPoint x: 254, startPoint y: 165, endPoint x: 211, endPoint y: 171, distance: 43.6
click at [211, 171] on div "Documento 084.140.874 26" at bounding box center [260, 165] width 318 height 21
copy dd "084.140.874 26"
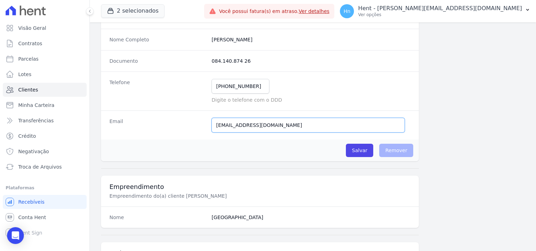
drag, startPoint x: 277, startPoint y: 121, endPoint x: 210, endPoint y: 121, distance: 67.7
click at [210, 121] on div "Email lendinaldo10@gmail.com E-mail enviado. Aguardando confirmação.." at bounding box center [260, 125] width 318 height 29
click at [29, 91] on span "Clientes" at bounding box center [28, 89] width 20 height 7
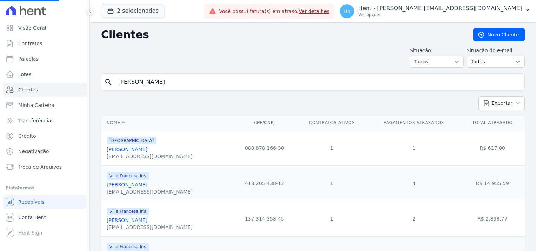
click at [210, 84] on input "Luiz Fernando Sabino Pompeu" at bounding box center [318, 82] width 408 height 14
click at [205, 81] on input "search" at bounding box center [318, 82] width 408 height 14
paste input "Isabela Pinheiros São Miguel"
type input "Isabela Pinheiros São Miguel"
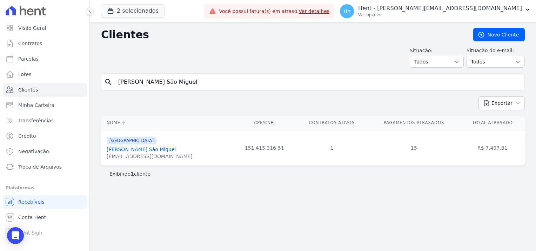
drag, startPoint x: 166, startPoint y: 159, endPoint x: 102, endPoint y: 156, distance: 63.6
click at [102, 156] on td "France Isabela Pinheiros São Miguel isabela.miguel1@icloud.com" at bounding box center [167, 147] width 132 height 35
copy div "isabela.miguel1@icloud.com"
drag, startPoint x: 271, startPoint y: 147, endPoint x: 226, endPoint y: 145, distance: 45.0
click at [233, 145] on td "151.415.316-51" at bounding box center [264, 147] width 63 height 35
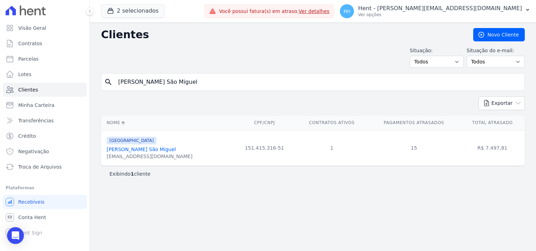
copy td "151.415.316-51"
